Goal: Task Accomplishment & Management: Complete application form

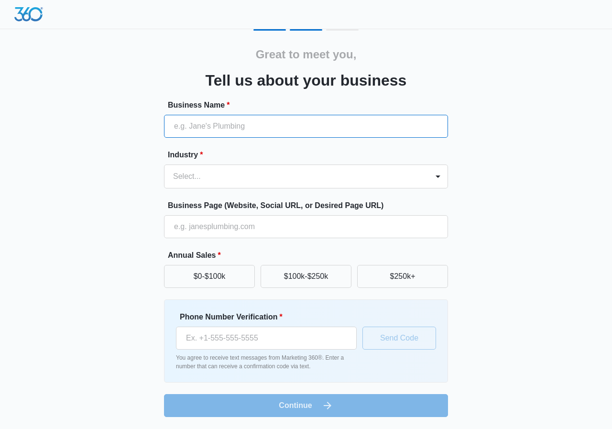
click at [310, 127] on input "Business Name *" at bounding box center [306, 126] width 284 height 23
click at [257, 130] on input "Business Name *" at bounding box center [306, 126] width 284 height 23
drag, startPoint x: 175, startPoint y: 130, endPoint x: 251, endPoint y: 136, distance: 76.3
click at [250, 134] on input "Business Name *" at bounding box center [306, 126] width 284 height 23
type input "Dynamicaestheticlinicindubai"
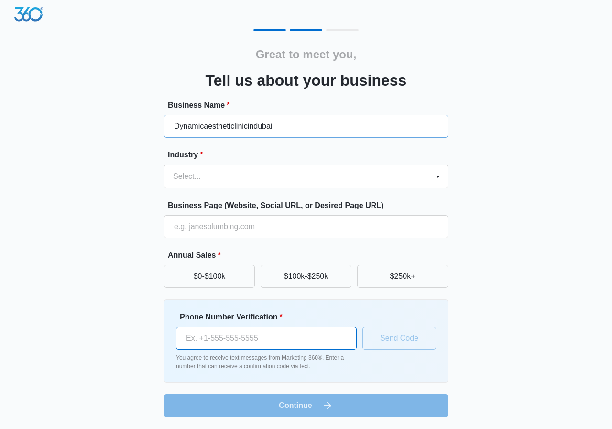
type input "(438) 885-04"
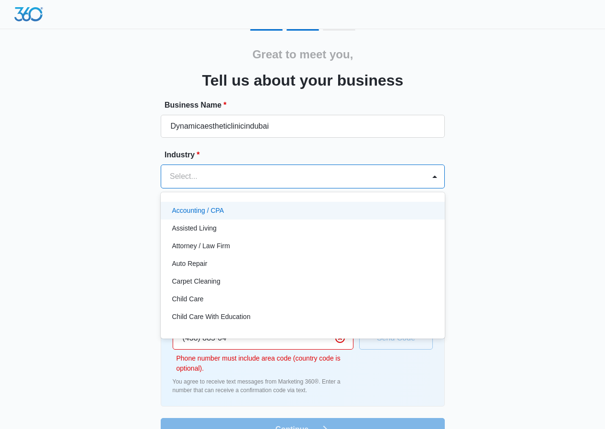
click at [242, 171] on div at bounding box center [291, 176] width 243 height 13
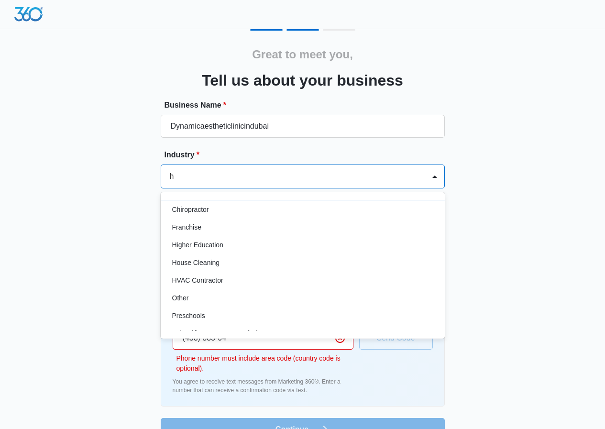
scroll to position [67, 0]
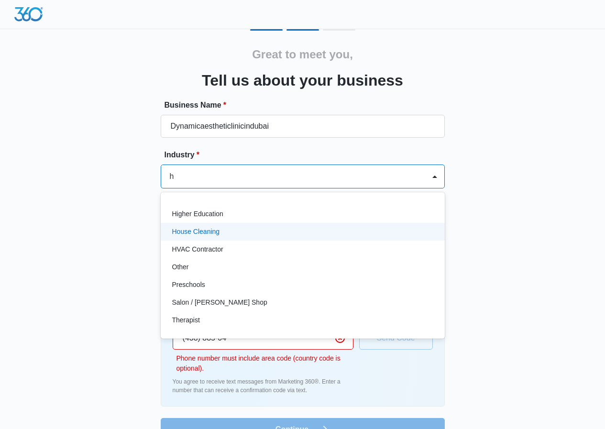
type input "h"
click at [119, 229] on div "Great to meet you, Tell us about your business Business Name * Dynamicaesthetic…" at bounding box center [303, 235] width 574 height 412
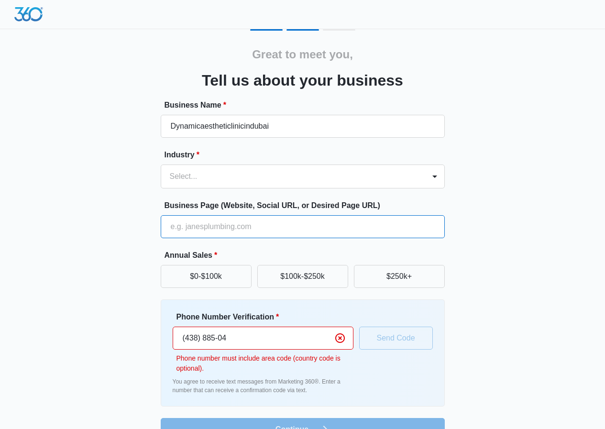
click at [357, 227] on input "Business Page (Website, Social URL, or Desired Page URL)" at bounding box center [303, 226] width 284 height 23
click at [308, 173] on div at bounding box center [291, 176] width 243 height 13
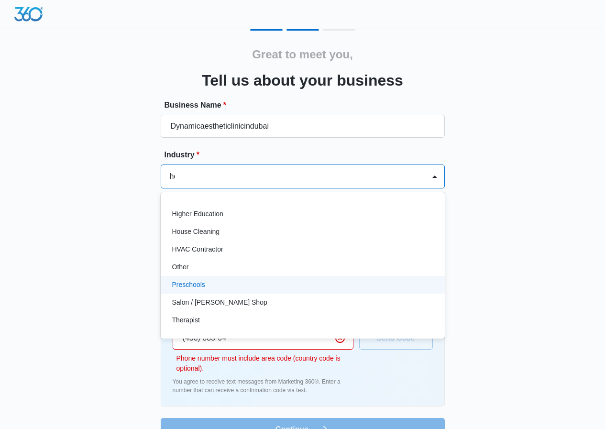
scroll to position [0, 0]
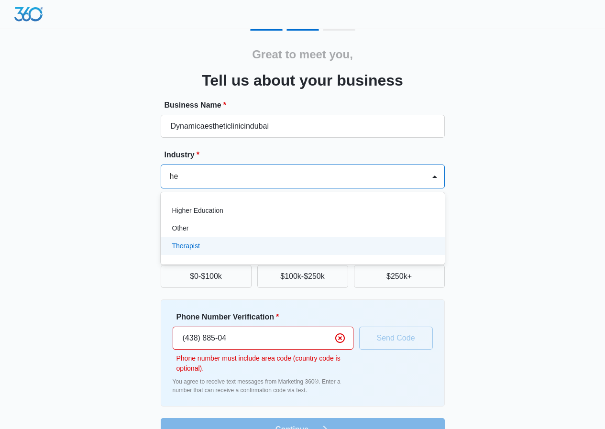
type input "h"
